Goal: Task Accomplishment & Management: Complete application form

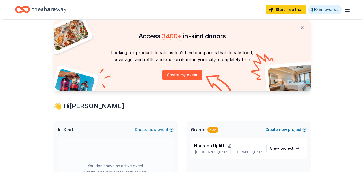
scroll to position [18, 0]
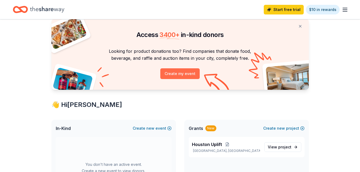
click at [190, 70] on button "Create my event" at bounding box center [179, 73] width 39 height 11
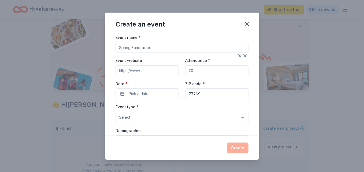
click at [189, 73] on input "Attendance *" at bounding box center [216, 70] width 63 height 11
drag, startPoint x: 168, startPoint y: 46, endPoint x: 125, endPoint y: 50, distance: 42.8
click at [124, 50] on input "Event name *" at bounding box center [182, 47] width 133 height 11
click at [148, 47] on input "Event name *" at bounding box center [182, 47] width 133 height 11
drag, startPoint x: 152, startPoint y: 47, endPoint x: 92, endPoint y: 42, distance: 60.0
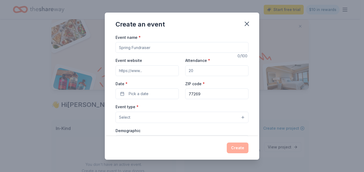
click at [92, 42] on div "Create an event Event name * 0 /100 Event website Attendance * Date * Pick a da…" at bounding box center [182, 86] width 364 height 172
drag, startPoint x: 150, startPoint y: 46, endPoint x: 114, endPoint y: 42, distance: 36.7
click at [114, 42] on div "Event name * 0 /100 Event website Attendance * Date * Pick a date ZIP code * 77…" at bounding box center [182, 85] width 154 height 102
click at [129, 49] on input "Event name *" at bounding box center [182, 47] width 133 height 11
click at [129, 47] on input "Event name *" at bounding box center [182, 47] width 133 height 11
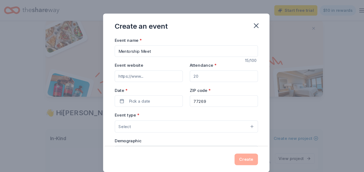
type input "Mentorship Meet"
click at [140, 70] on input "Event website" at bounding box center [147, 70] width 63 height 11
type input "www.agapeglobalhouston.org"
type input "100"
drag, startPoint x: 191, startPoint y: 43, endPoint x: 56, endPoint y: 63, distance: 136.3
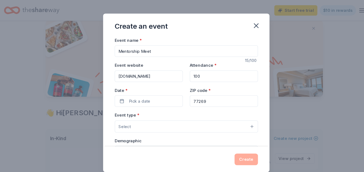
click at [56, 63] on div "Create an event Event name * Mentorship Meet 15 /100 Event website www.agapeglo…" at bounding box center [182, 86] width 364 height 172
type input "Hydrate Houston"
click at [144, 93] on span "Pick a date" at bounding box center [139, 94] width 20 height 6
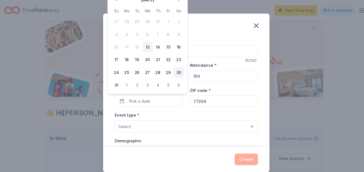
click at [176, 68] on button "30" at bounding box center [175, 67] width 10 height 10
click at [179, 104] on div "Event type * Select" at bounding box center [182, 113] width 133 height 20
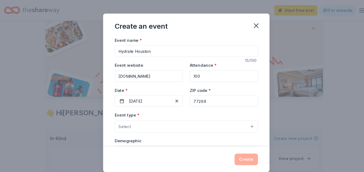
drag, startPoint x: 206, startPoint y: 95, endPoint x: 163, endPoint y: 103, distance: 43.9
click at [163, 103] on div "Event name * Hydrate Houston 15 /100 Event website www.agapeglobalhouston.org A…" at bounding box center [182, 158] width 133 height 248
click at [140, 113] on button "Select" at bounding box center [182, 117] width 133 height 11
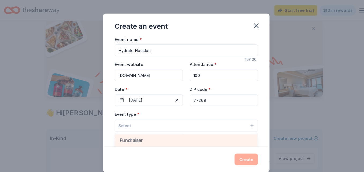
click at [140, 127] on span "Fundraiser" at bounding box center [182, 130] width 124 height 7
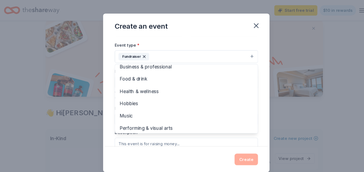
scroll to position [6, 0]
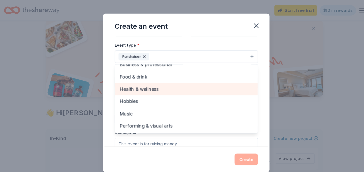
click at [219, 81] on span "Health & wellness" at bounding box center [182, 82] width 124 height 7
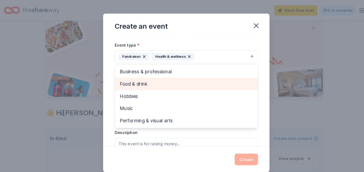
scroll to position [0, 0]
click at [217, 76] on span "Food & drink" at bounding box center [182, 77] width 124 height 7
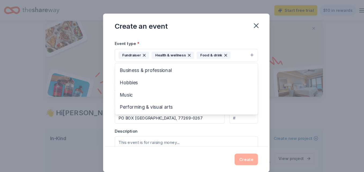
scroll to position [69, 0]
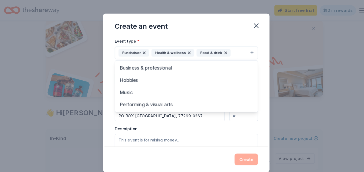
click at [254, 95] on div "Event name * Hydrate Houston 15 /100 Event website www.agapeglobalhouston.org A…" at bounding box center [182, 85] width 154 height 102
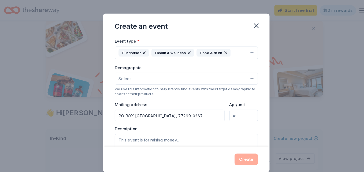
click at [248, 99] on div "Event name * Hydrate Houston 15 /100 Event website www.agapeglobalhouston.org A…" at bounding box center [182, 85] width 154 height 102
click at [229, 68] on button "Select" at bounding box center [182, 72] width 133 height 11
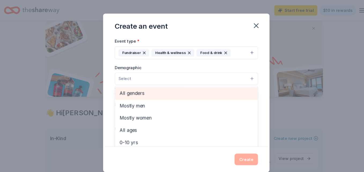
click at [174, 90] on span "All genders" at bounding box center [182, 86] width 124 height 7
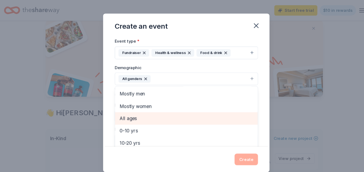
click at [223, 110] on span "All ages" at bounding box center [182, 109] width 124 height 7
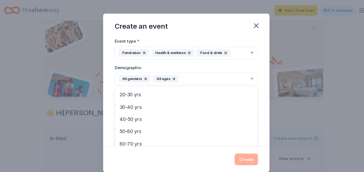
scroll to position [63, 0]
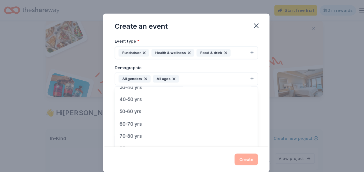
click at [248, 115] on div "Event name * Hydrate Houston 15 /100 Event website www.agapeglobalhouston.org A…" at bounding box center [182, 85] width 154 height 102
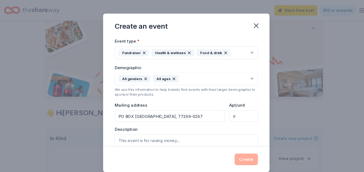
drag, startPoint x: 195, startPoint y: 107, endPoint x: 73, endPoint y: 111, distance: 122.3
click at [73, 111] on div "Create an event Event name * Hydrate Houston 15 /100 Event website www.agapeglo…" at bounding box center [182, 86] width 364 height 172
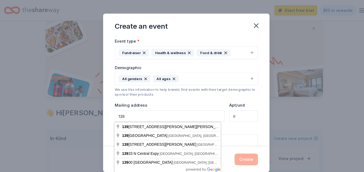
type input "139 Cypresswood Dr"
type input "suite 247"
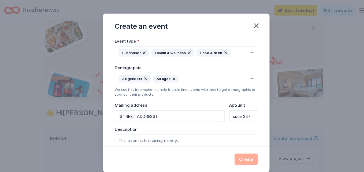
type input "139 Turtle Creek Boulevard, Dallas, TX, 75207"
drag, startPoint x: 201, startPoint y: 124, endPoint x: 200, endPoint y: 117, distance: 7.0
click at [199, 108] on input "139 Turtle Creek Boulevard, Dallas, TX, 75207" at bounding box center [167, 107] width 102 height 11
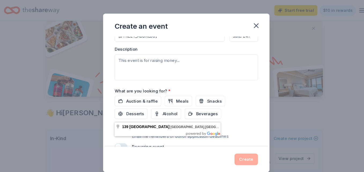
drag, startPoint x: 204, startPoint y: 109, endPoint x: 45, endPoint y: 141, distance: 162.6
click at [45, 141] on div "Create an event Event name * Hydrate Houston 15 /100 Event website www.agapeglo…" at bounding box center [182, 86] width 364 height 172
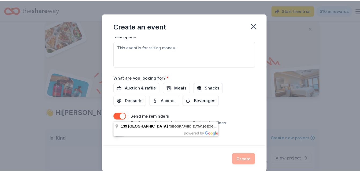
scroll to position [140, 0]
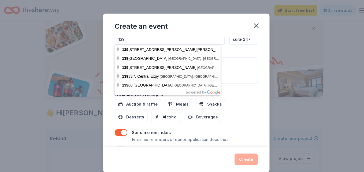
type input "139 Cypresswood Dr"
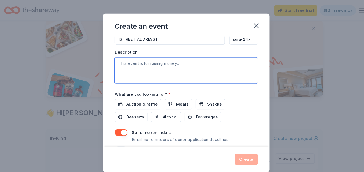
click at [233, 64] on textarea at bounding box center [182, 65] width 133 height 24
click at [204, 70] on textarea at bounding box center [182, 65] width 133 height 24
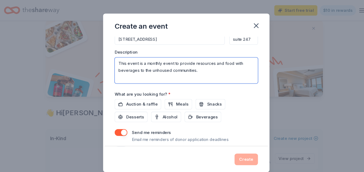
type textarea "This event is a monthly event to provide resources and food with beverages to t…"
click at [171, 102] on div "Auction & raffle Meals Snacks Desserts Alcohol Beverages" at bounding box center [182, 102] width 133 height 21
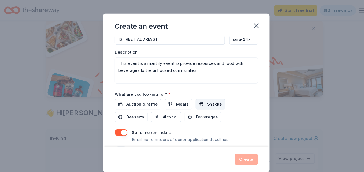
click at [206, 97] on span "Snacks" at bounding box center [208, 97] width 14 height 6
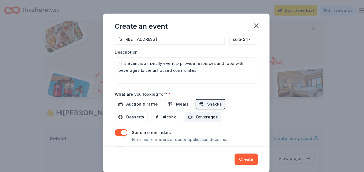
click at [200, 108] on span "Beverages" at bounding box center [201, 108] width 20 height 6
click at [180, 96] on span "Meals" at bounding box center [179, 97] width 12 height 6
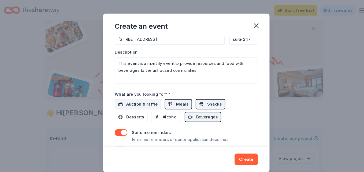
click at [134, 100] on span "Auction & raffle" at bounding box center [140, 97] width 29 height 6
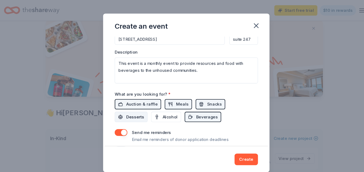
click at [135, 113] on button "Desserts" at bounding box center [131, 109] width 31 height 10
click at [234, 143] on button "Create" at bounding box center [238, 148] width 22 height 11
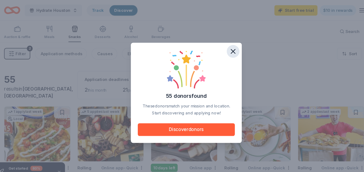
click at [227, 47] on icon "button" at bounding box center [226, 48] width 8 height 8
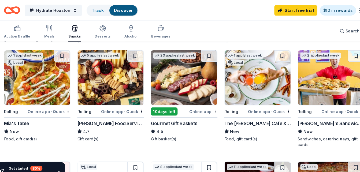
scroll to position [51, 0]
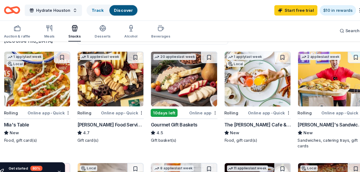
click at [329, 83] on img at bounding box center [316, 73] width 61 height 51
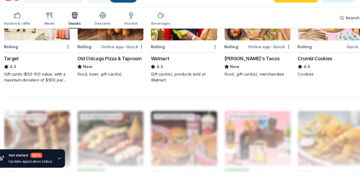
scroll to position [407, 0]
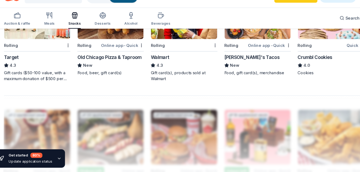
click at [30, 43] on img at bounding box center [43, 22] width 61 height 51
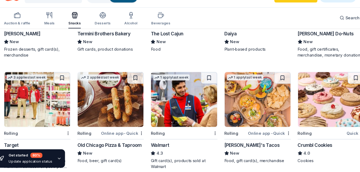
scroll to position [329, 0]
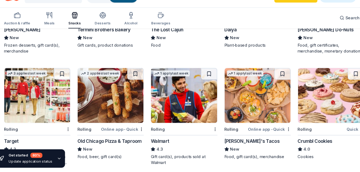
click at [237, 98] on img at bounding box center [248, 100] width 61 height 51
click at [319, 109] on img at bounding box center [316, 100] width 61 height 51
click at [168, 116] on img at bounding box center [179, 100] width 61 height 51
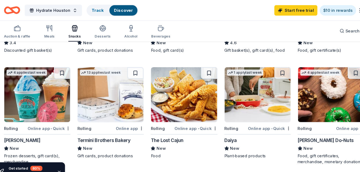
scroll to position [219, 0]
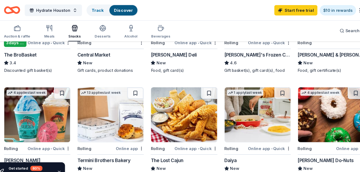
click at [300, 106] on img at bounding box center [316, 106] width 61 height 51
click at [23, 9] on icon "Home" at bounding box center [20, 9] width 15 height 13
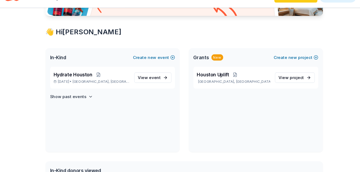
scroll to position [82, 0]
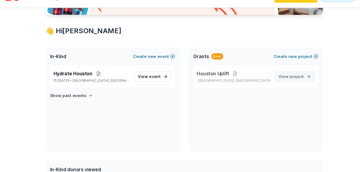
click at [274, 80] on span "View project" at bounding box center [280, 83] width 24 height 6
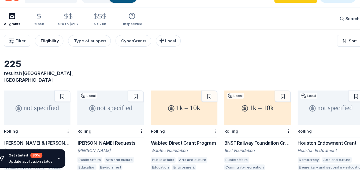
click at [56, 46] on button "Eligibility" at bounding box center [55, 49] width 27 height 11
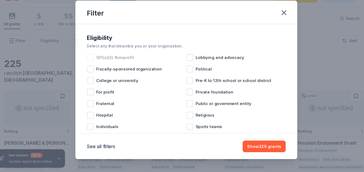
click at [90, 67] on div at bounding box center [93, 65] width 6 height 6
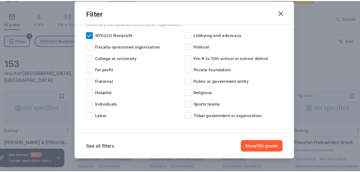
scroll to position [23, 0]
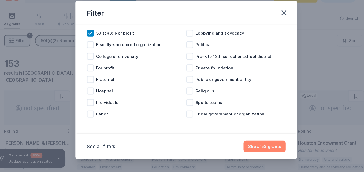
click at [253, 150] on button "Show 153 grants" at bounding box center [254, 148] width 39 height 11
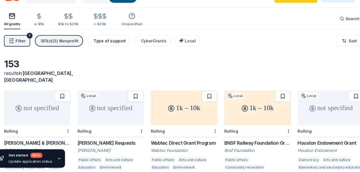
click at [99, 49] on div "Type of support" at bounding box center [111, 50] width 30 height 6
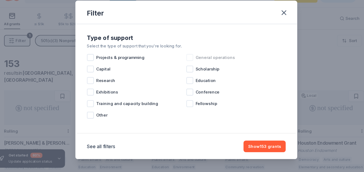
click at [202, 62] on span "General operations" at bounding box center [209, 65] width 36 height 6
drag, startPoint x: 124, startPoint y: 60, endPoint x: 121, endPoint y: 63, distance: 3.8
click at [121, 63] on div "Projects & programming" at bounding box center [136, 65] width 92 height 11
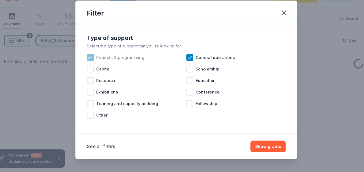
click at [121, 63] on span "Projects & programming" at bounding box center [120, 65] width 45 height 6
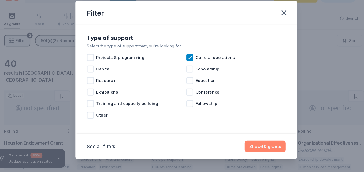
drag, startPoint x: 247, startPoint y: 147, endPoint x: 245, endPoint y: 145, distance: 2.8
click at [245, 145] on button "Show 40 grants" at bounding box center [255, 148] width 38 height 11
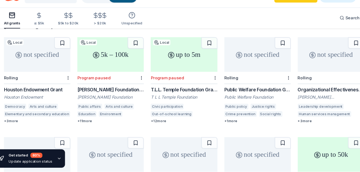
scroll to position [51, 0]
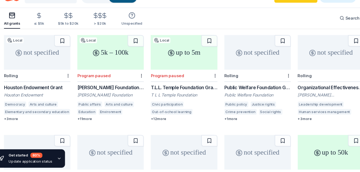
click at [43, 77] on div "Rolling" at bounding box center [44, 82] width 62 height 11
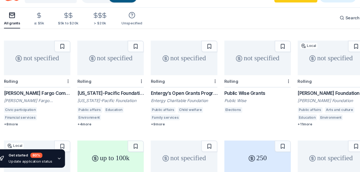
scroll to position [235, 0]
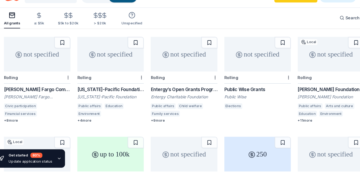
click at [27, 61] on icon at bounding box center [27, 62] width 0 height 3
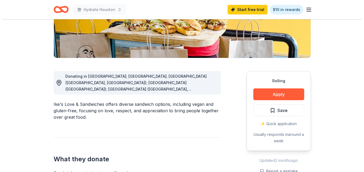
scroll to position [110, 0]
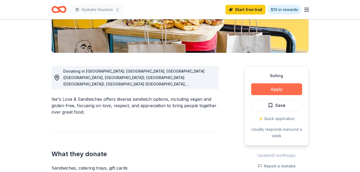
click at [265, 92] on button "Apply" at bounding box center [276, 89] width 51 height 12
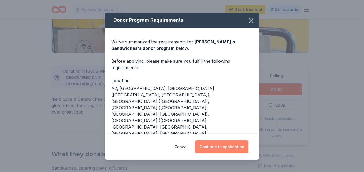
click at [242, 149] on button "Continue to application" at bounding box center [221, 146] width 53 height 13
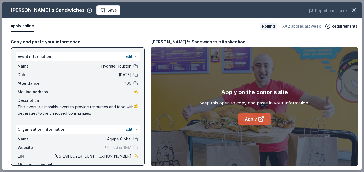
click at [256, 119] on link "Apply" at bounding box center [254, 119] width 32 height 13
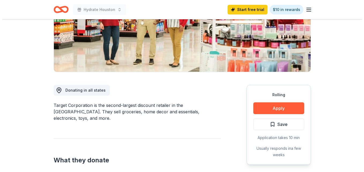
scroll to position [117, 0]
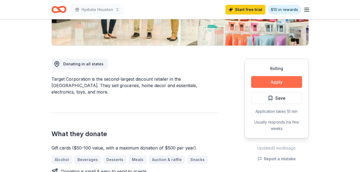
click at [289, 83] on button "Apply" at bounding box center [276, 82] width 51 height 12
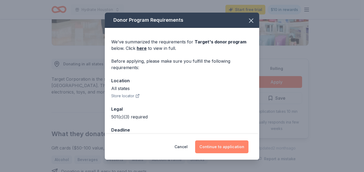
click at [228, 150] on button "Continue to application" at bounding box center [221, 146] width 53 height 13
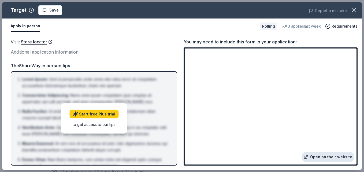
click at [318, 158] on link "Open on their website" at bounding box center [327, 157] width 53 height 11
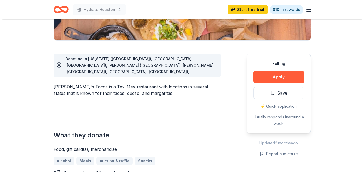
scroll to position [129, 0]
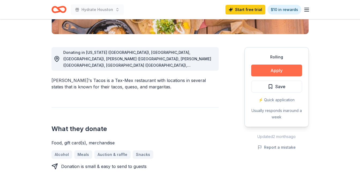
click at [284, 71] on button "Apply" at bounding box center [276, 71] width 51 height 12
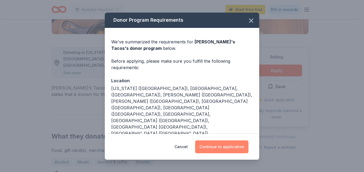
click at [236, 147] on button "Continue to application" at bounding box center [221, 146] width 53 height 13
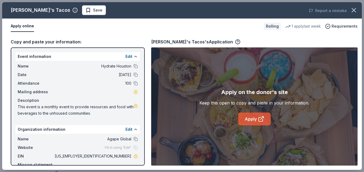
click at [255, 119] on link "Apply" at bounding box center [254, 119] width 32 height 13
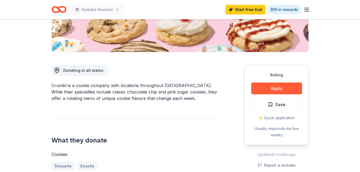
scroll to position [114, 0]
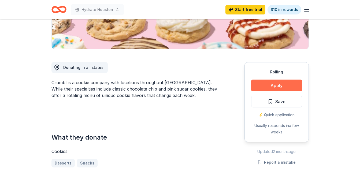
click at [270, 83] on button "Apply" at bounding box center [276, 86] width 51 height 12
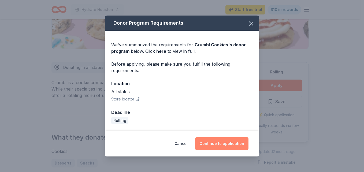
click at [217, 144] on button "Continue to application" at bounding box center [221, 143] width 53 height 13
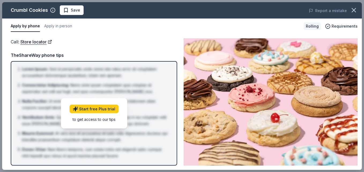
click at [295, 84] on img at bounding box center [271, 101] width 174 height 127
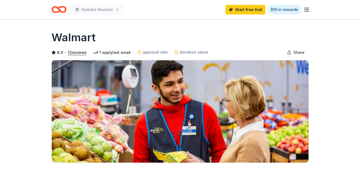
drag, startPoint x: 359, startPoint y: 29, endPoint x: 365, endPoint y: 50, distance: 21.8
click at [360, 50] on html "Hydrate Houston Start free trial $10 in rewards Rolling Share Walmart 4.3 • 12 …" at bounding box center [180, 86] width 360 height 172
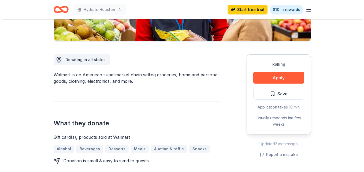
scroll to position [126, 0]
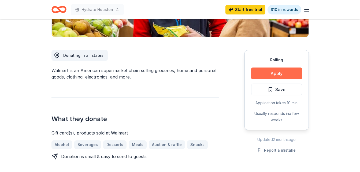
click at [258, 75] on button "Apply" at bounding box center [276, 74] width 51 height 12
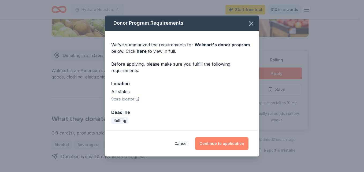
click at [215, 145] on button "Continue to application" at bounding box center [221, 143] width 53 height 13
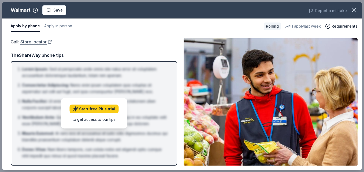
click at [37, 43] on link "Store locator" at bounding box center [36, 41] width 32 height 7
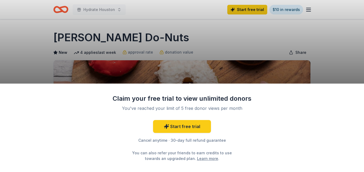
click at [250, 70] on div "Claim your free trial to view unlimited donors You've reached your limit of 5 f…" at bounding box center [182, 86] width 364 height 172
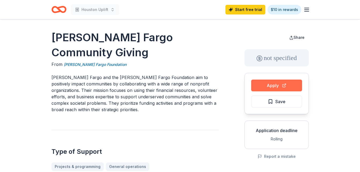
click at [281, 85] on button "Apply" at bounding box center [276, 86] width 51 height 12
